Goal: Understand site structure: Understand site structure

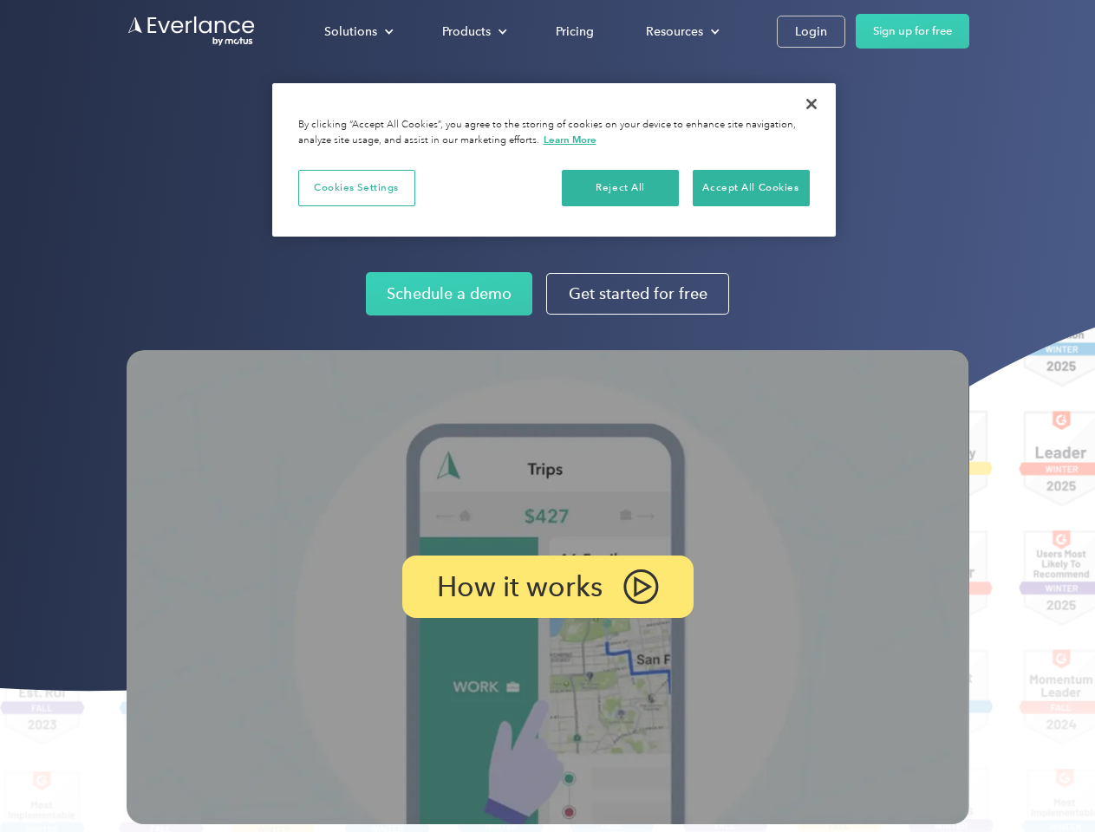
click at [547, 416] on img at bounding box center [548, 587] width 842 height 474
click at [358, 31] on div "Solutions" at bounding box center [350, 32] width 53 height 22
click at [472, 31] on div "Products" at bounding box center [466, 32] width 49 height 22
click at [680, 31] on div "Resources" at bounding box center [674, 32] width 57 height 22
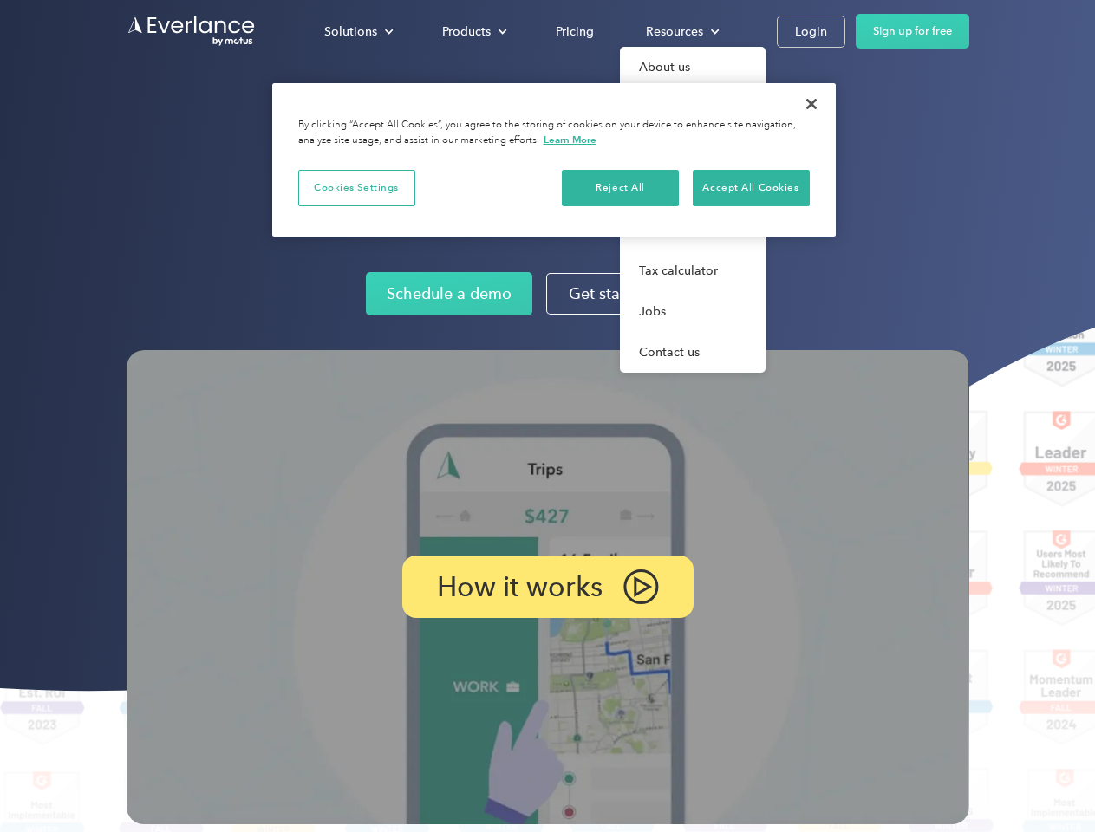
click at [547, 587] on p "How it works" at bounding box center [520, 586] width 166 height 21
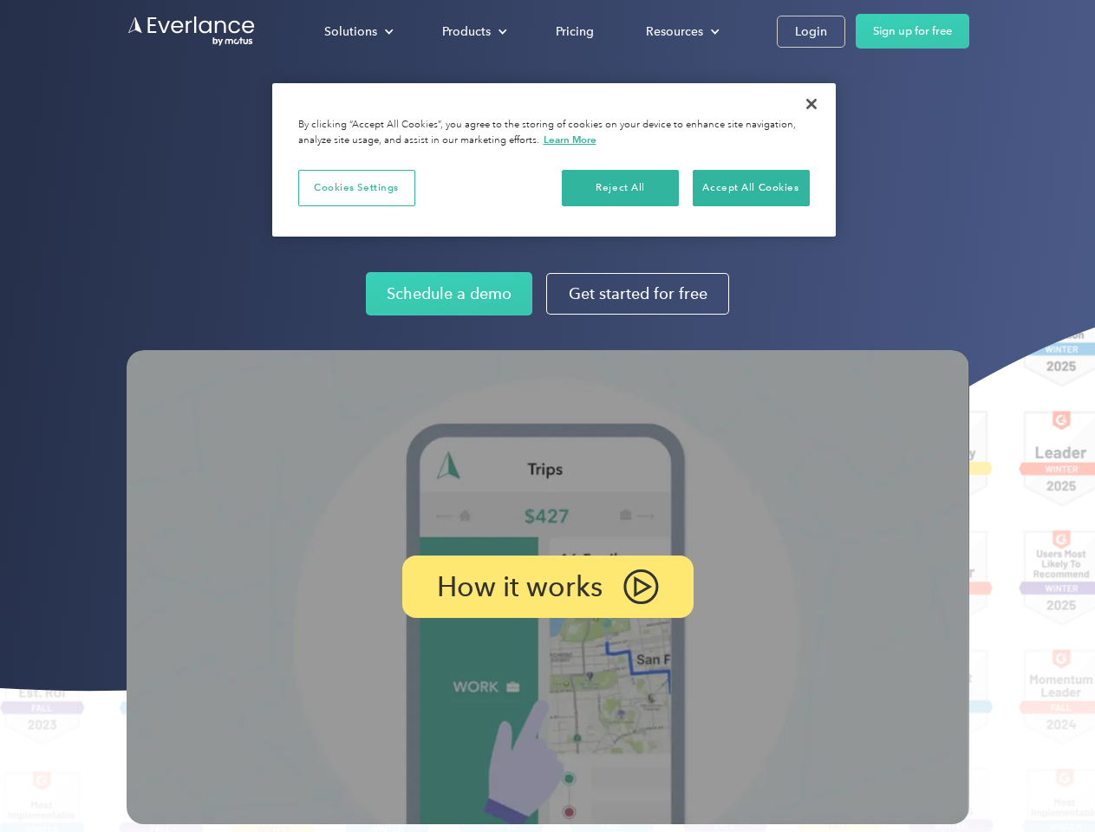
click at [356, 187] on button "Cookies Settings" at bounding box center [356, 188] width 117 height 36
click at [0, 0] on div "When you visit any website, it may store or retrieve information on your browse…" at bounding box center [0, 0] width 0 height 0
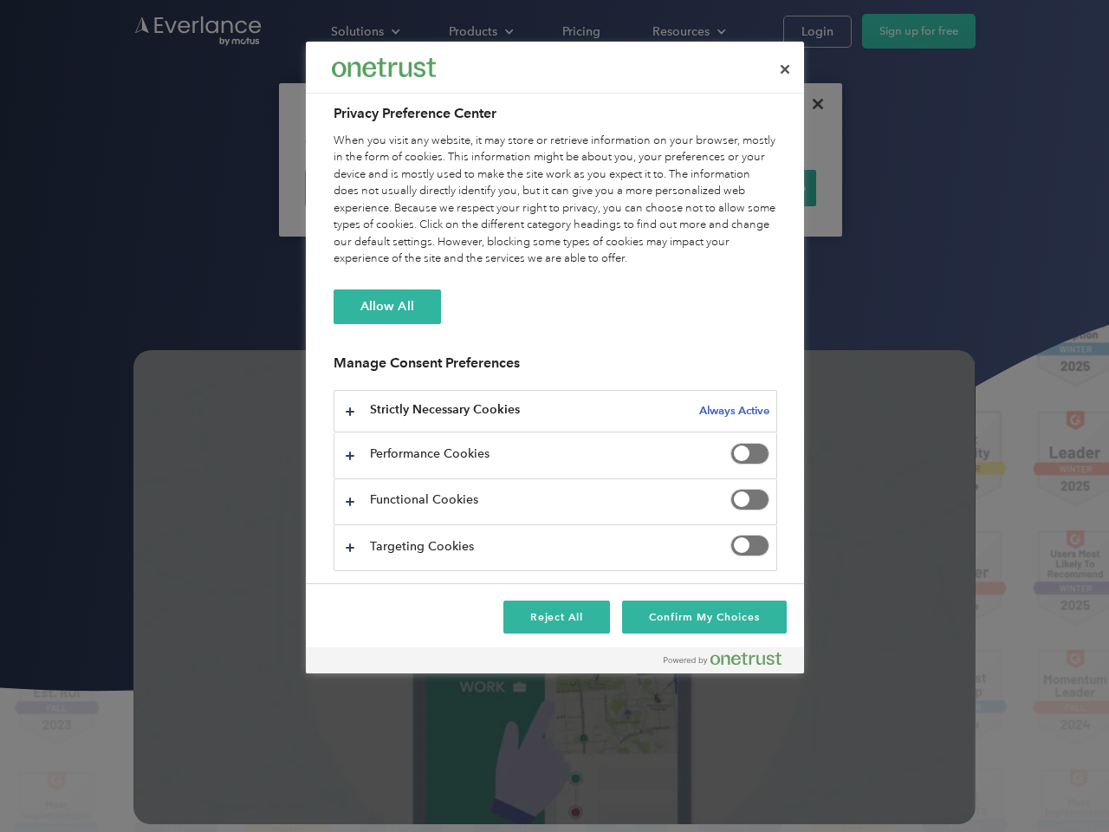
click at [750, 187] on div "When you visit any website, it may store or retrieve information on your browse…" at bounding box center [556, 200] width 444 height 135
click at [811, 104] on div at bounding box center [554, 416] width 1109 height 832
